Goal: Task Accomplishment & Management: Use online tool/utility

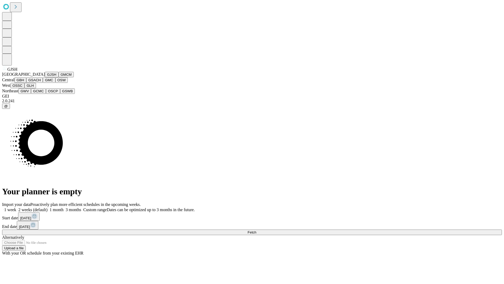
click at [45, 77] on button "GJSH" at bounding box center [52, 75] width 14 height 6
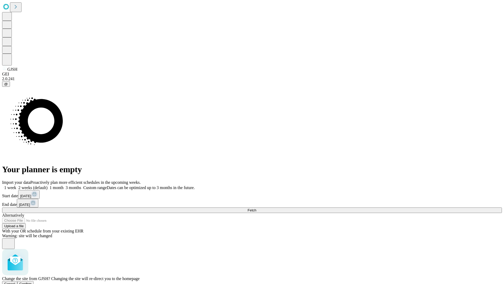
click at [32, 281] on span "Confirm" at bounding box center [25, 283] width 12 height 4
click at [64, 185] on label "1 month" at bounding box center [56, 187] width 16 height 4
click at [256, 208] on span "Fetch" at bounding box center [252, 210] width 9 height 4
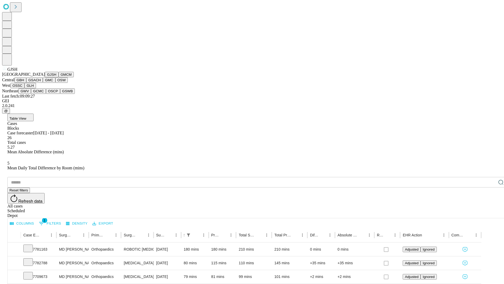
click at [59, 77] on button "GMCM" at bounding box center [66, 75] width 15 height 6
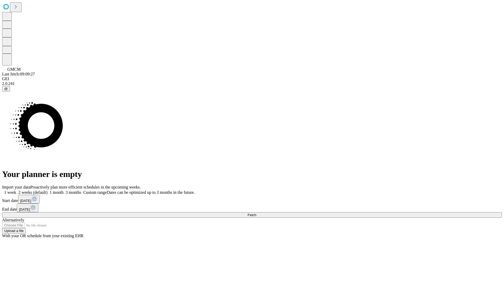
click at [64, 190] on label "1 month" at bounding box center [56, 192] width 16 height 4
click at [256, 213] on span "Fetch" at bounding box center [252, 215] width 9 height 4
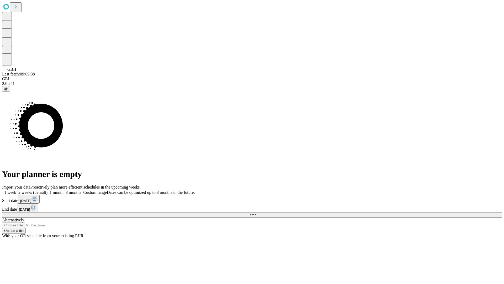
click at [64, 190] on label "1 month" at bounding box center [56, 192] width 16 height 4
click at [256, 213] on span "Fetch" at bounding box center [252, 215] width 9 height 4
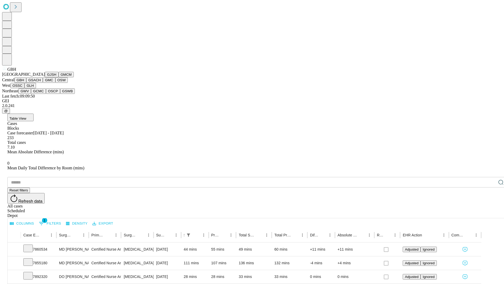
click at [41, 83] on button "GSACH" at bounding box center [34, 80] width 17 height 6
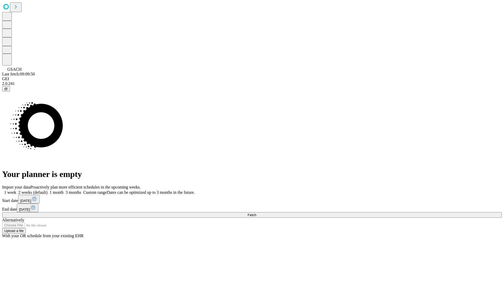
click at [64, 190] on label "1 month" at bounding box center [56, 192] width 16 height 4
click at [256, 213] on span "Fetch" at bounding box center [252, 215] width 9 height 4
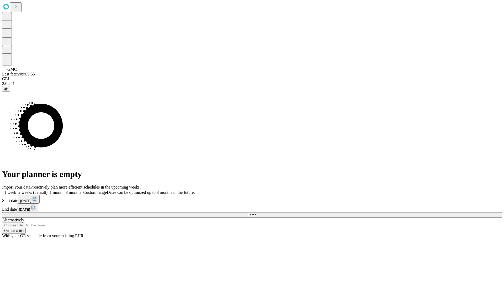
click at [64, 190] on label "1 month" at bounding box center [56, 192] width 16 height 4
click at [256, 213] on span "Fetch" at bounding box center [252, 215] width 9 height 4
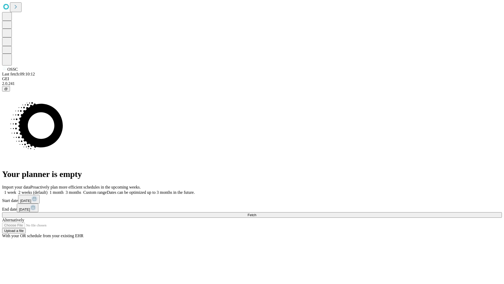
click at [64, 190] on label "1 month" at bounding box center [56, 192] width 16 height 4
click at [256, 213] on span "Fetch" at bounding box center [252, 215] width 9 height 4
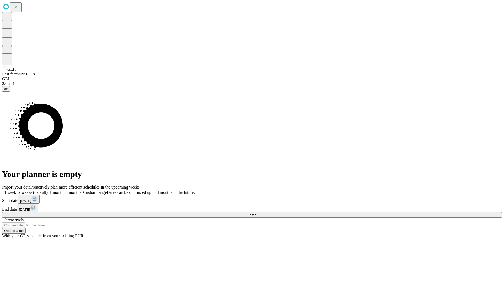
click at [64, 190] on label "1 month" at bounding box center [56, 192] width 16 height 4
click at [256, 213] on span "Fetch" at bounding box center [252, 215] width 9 height 4
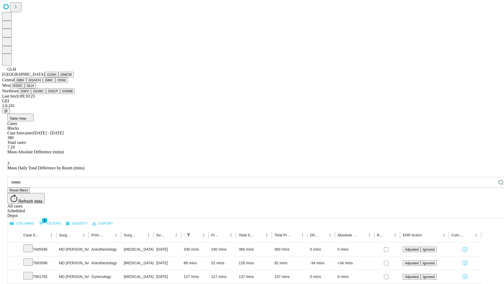
click at [31, 94] on button "GWV" at bounding box center [24, 91] width 13 height 6
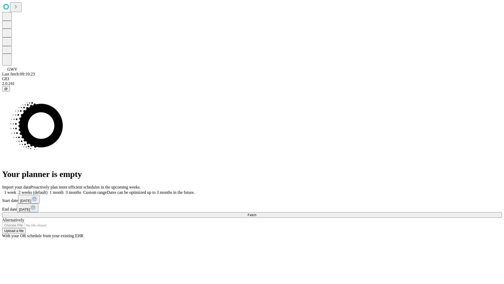
click at [64, 190] on label "1 month" at bounding box center [56, 192] width 16 height 4
click at [256, 213] on span "Fetch" at bounding box center [252, 215] width 9 height 4
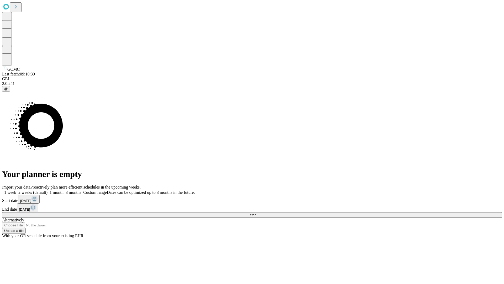
click at [64, 190] on label "1 month" at bounding box center [56, 192] width 16 height 4
click at [256, 213] on span "Fetch" at bounding box center [252, 215] width 9 height 4
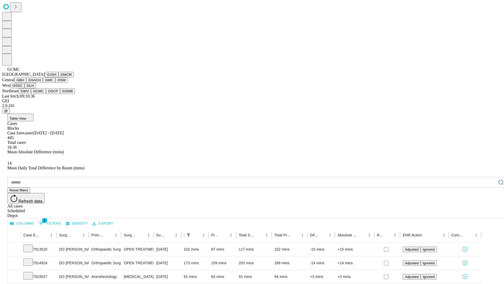
click at [46, 94] on button "OSCP" at bounding box center [53, 91] width 14 height 6
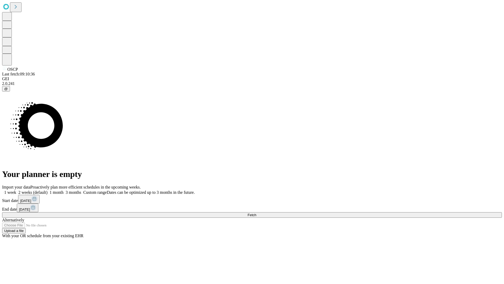
click at [64, 190] on label "1 month" at bounding box center [56, 192] width 16 height 4
click at [256, 213] on span "Fetch" at bounding box center [252, 215] width 9 height 4
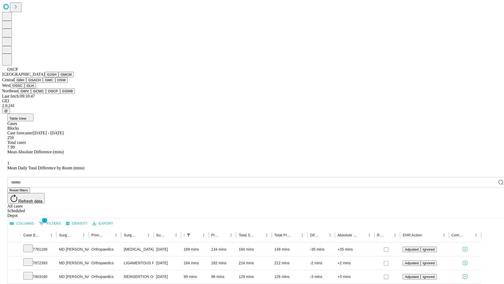
click at [60, 94] on button "GSWB" at bounding box center [67, 91] width 15 height 6
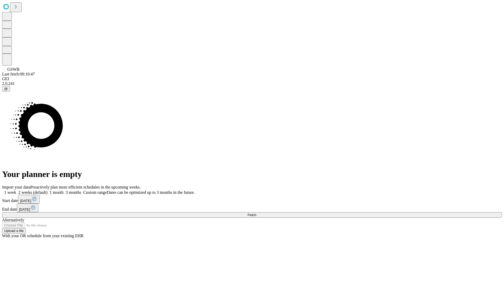
click at [64, 190] on label "1 month" at bounding box center [56, 192] width 16 height 4
click at [256, 213] on span "Fetch" at bounding box center [252, 215] width 9 height 4
